Goal: Check status: Check status

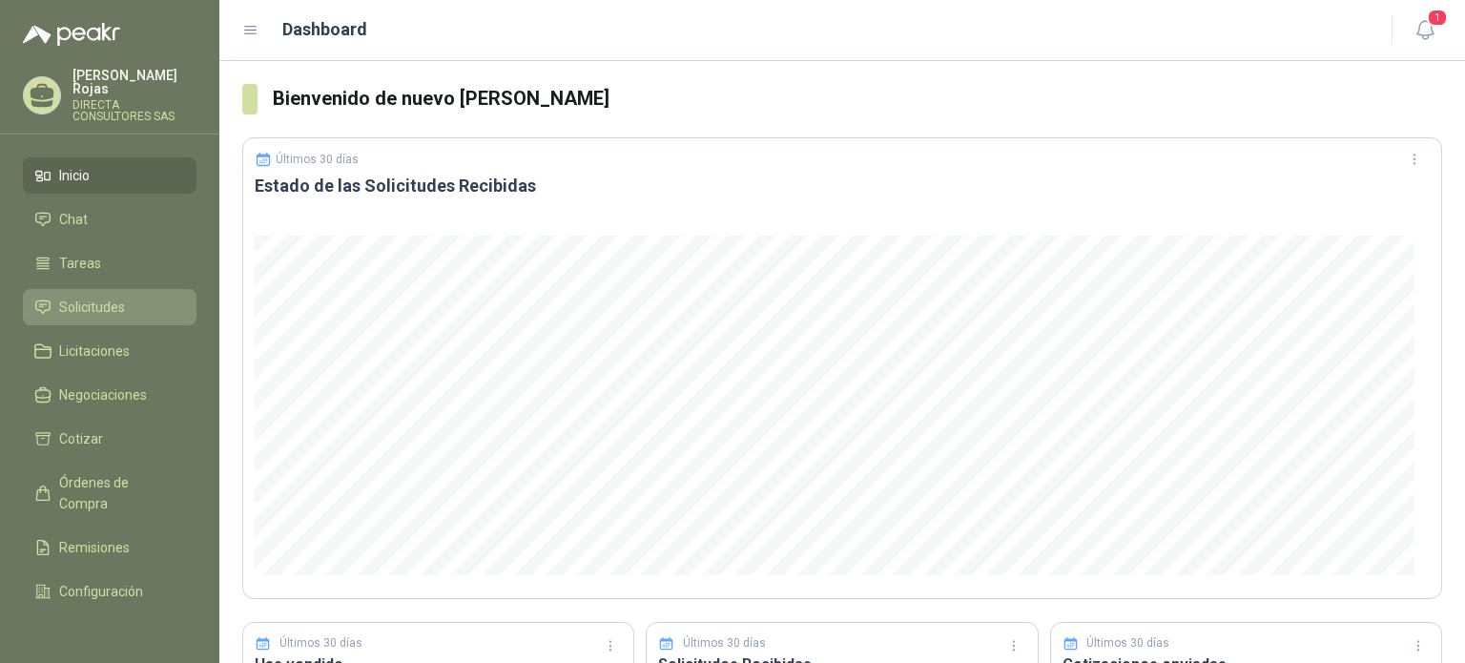
click at [114, 297] on span "Solicitudes" at bounding box center [92, 307] width 66 height 21
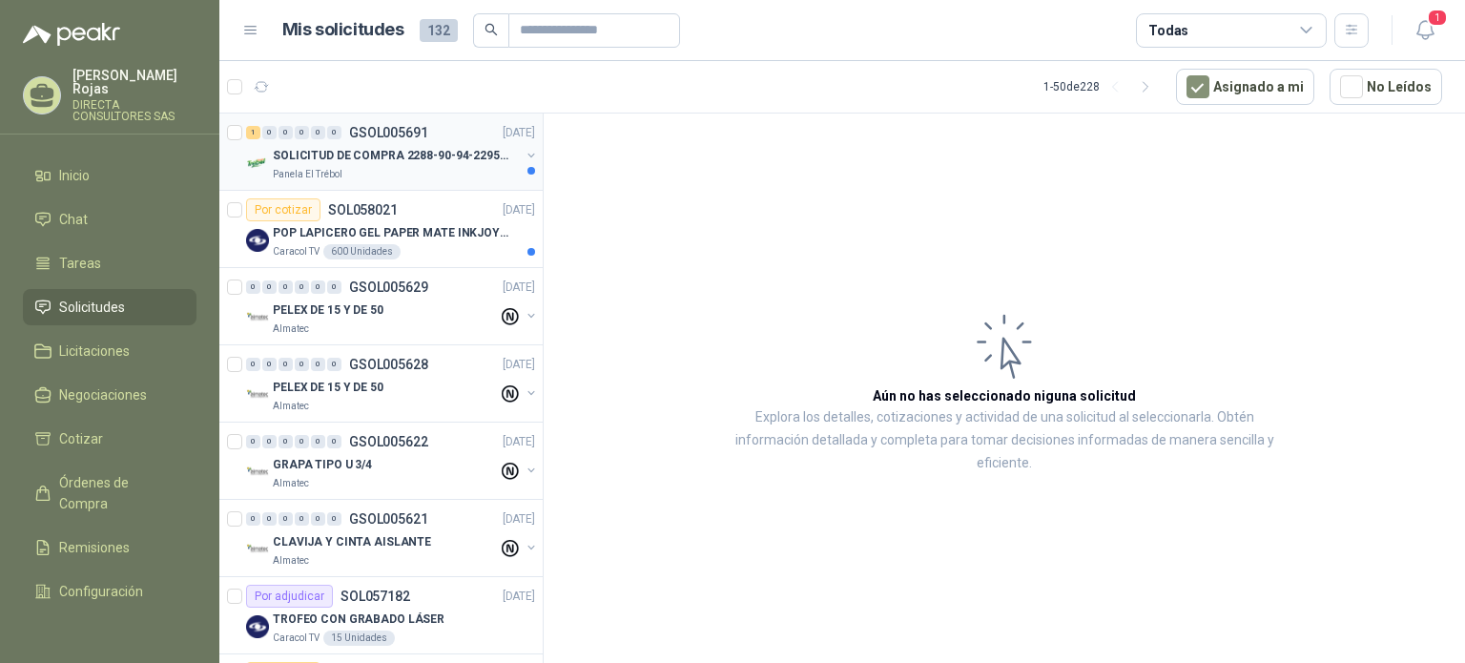
click at [347, 158] on p "SOLICITUD DE COMPRA 2288-90-94-2295-96-2301-02-04" at bounding box center [392, 156] width 238 height 18
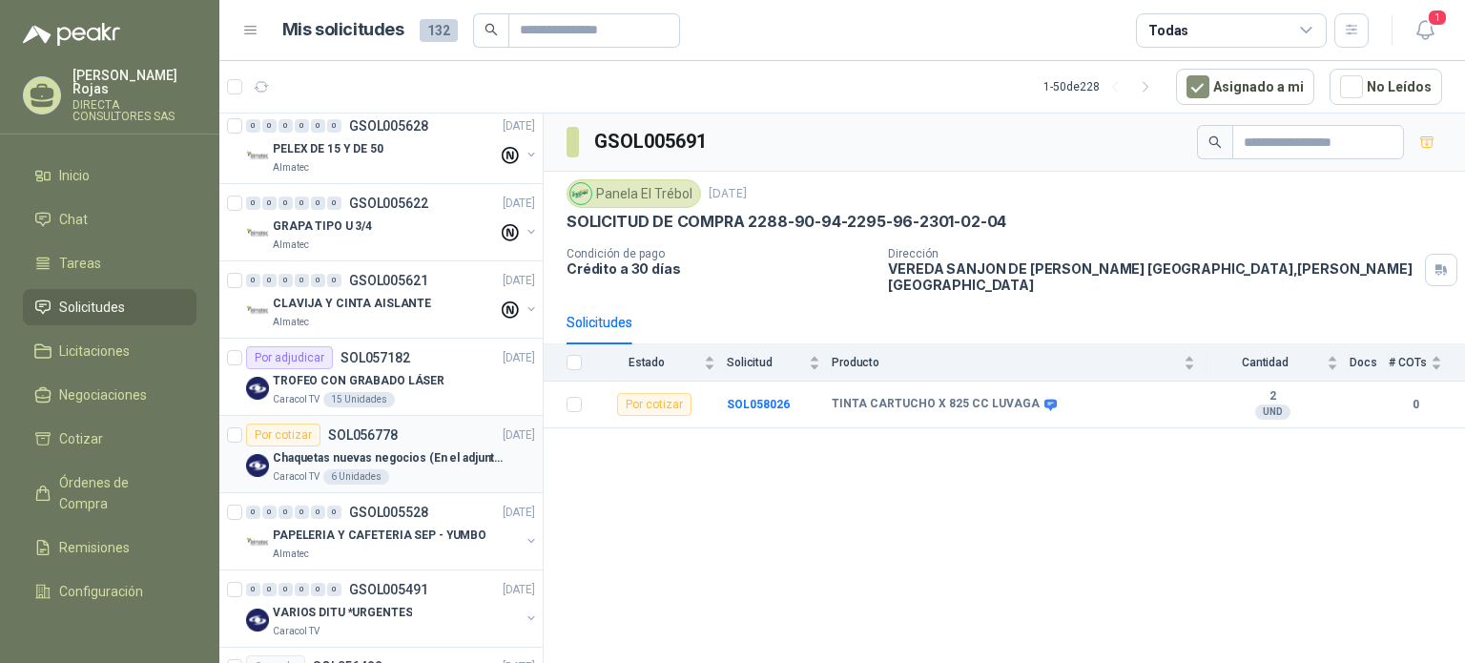
scroll to position [286, 0]
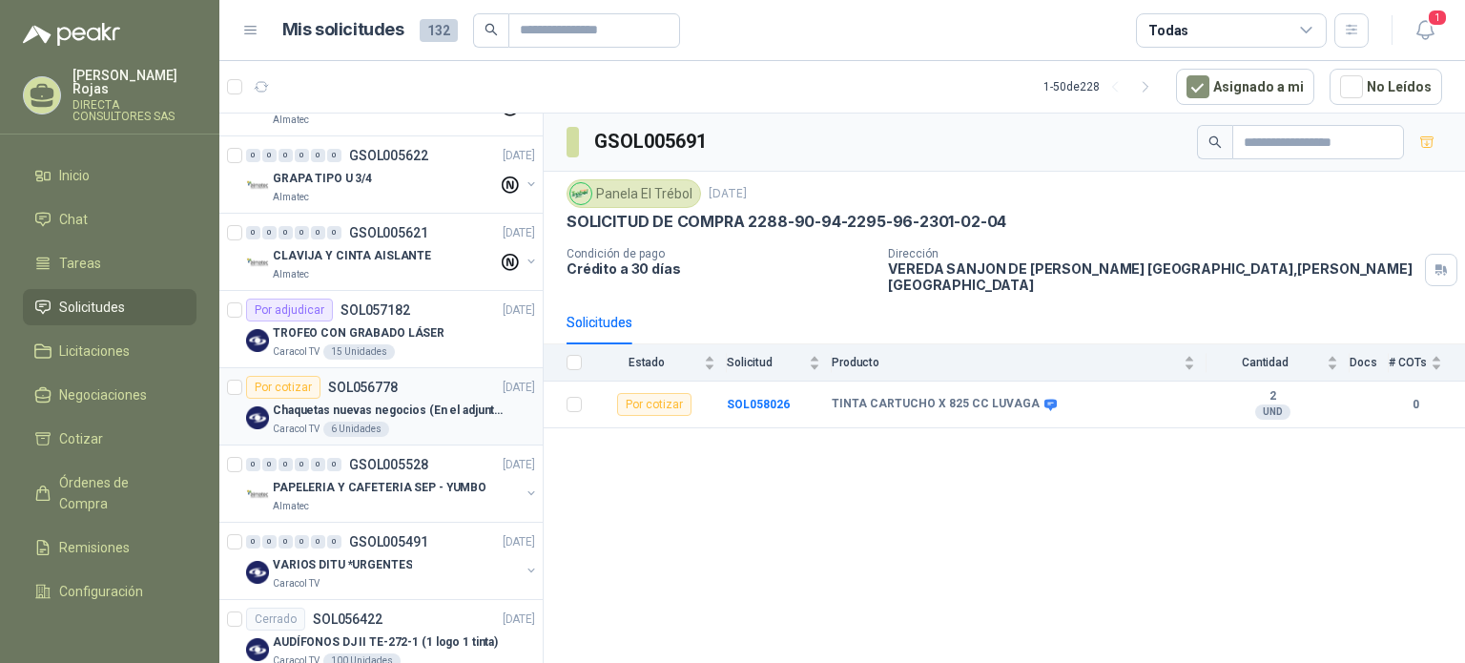
click at [345, 406] on p "Chaquetas nuevas negocios (En el adjunto mas informacion)" at bounding box center [392, 411] width 238 height 18
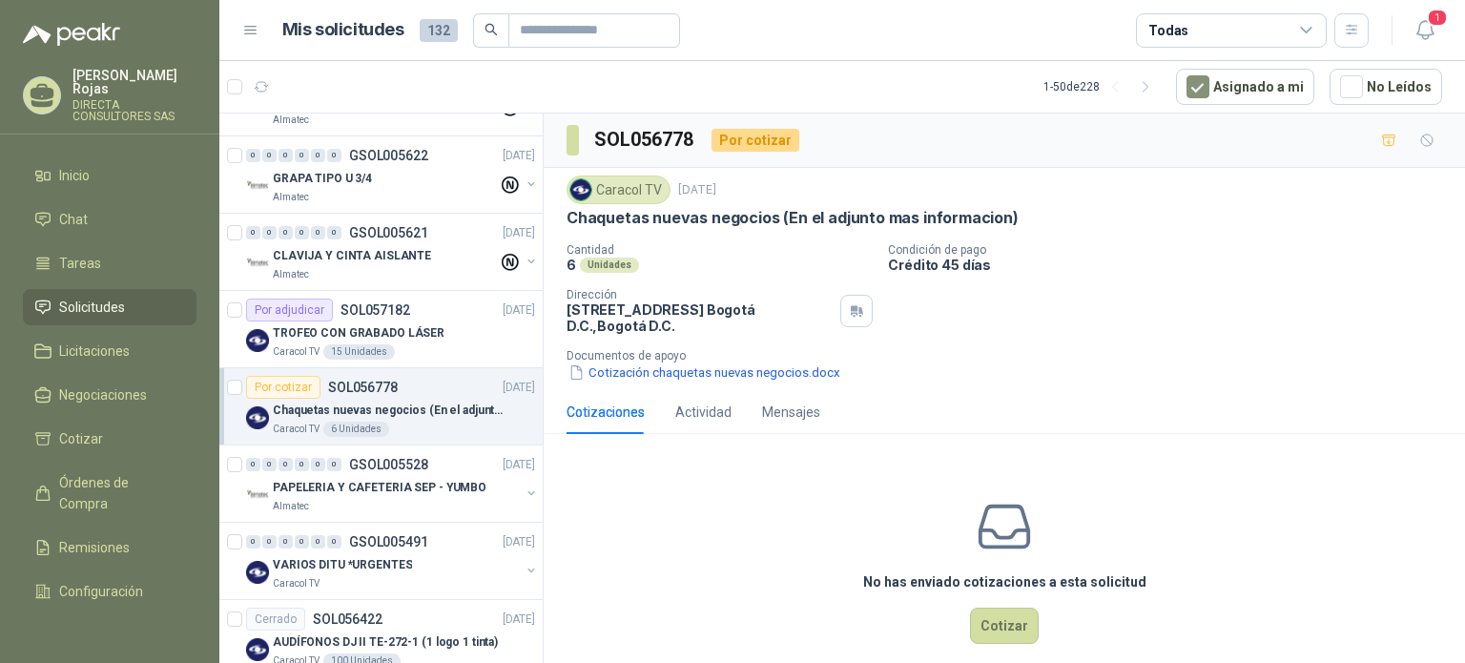
click at [91, 297] on span "Solicitudes" at bounding box center [92, 307] width 66 height 21
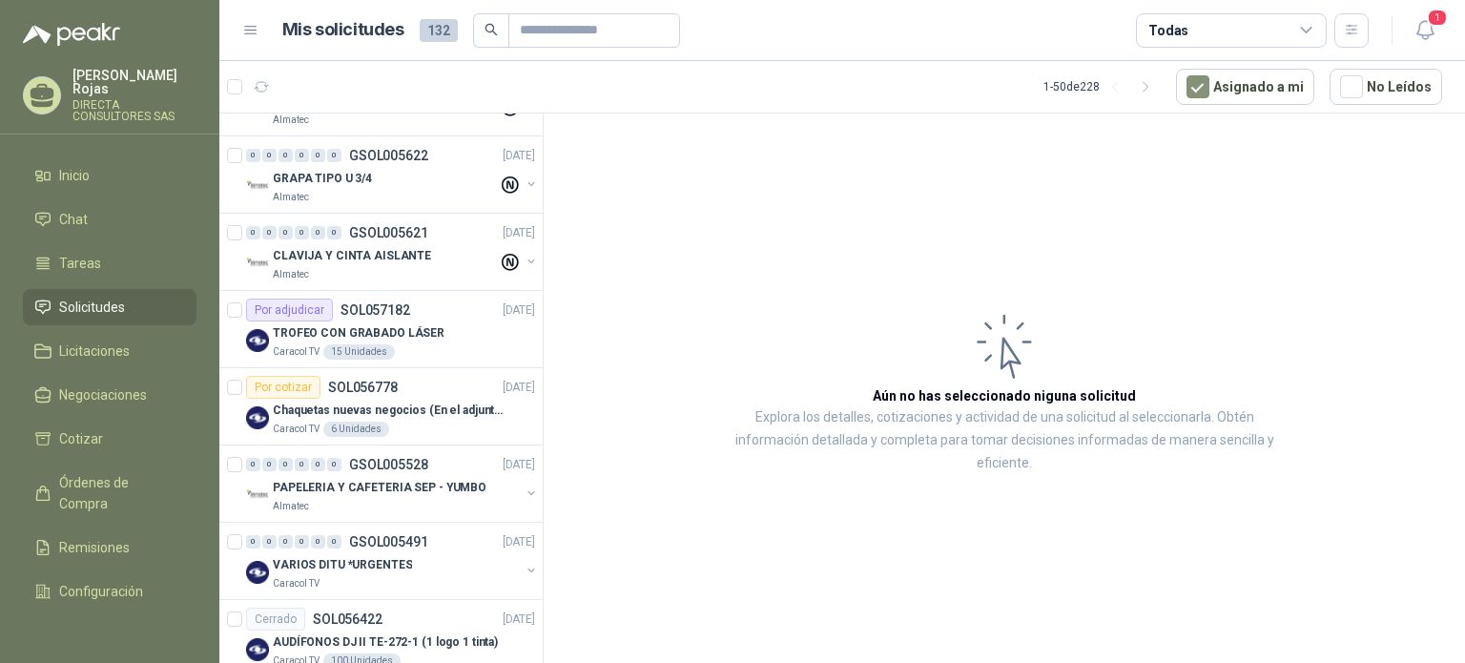
click at [79, 289] on link "Solicitudes" at bounding box center [110, 307] width 174 height 36
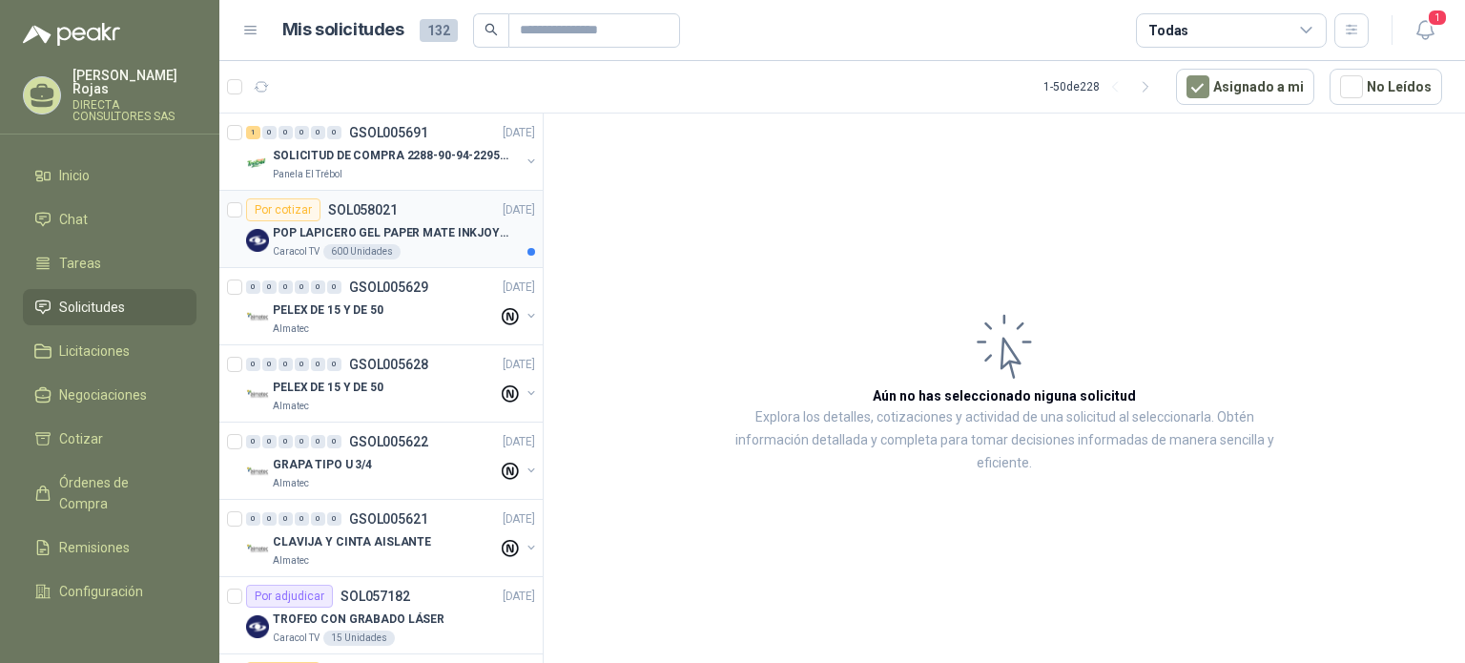
click at [359, 221] on div "POP LAPICERO GEL PAPER MATE INKJOY 0.7 (Revisar el adjunto)" at bounding box center [404, 232] width 262 height 23
